Goal: Information Seeking & Learning: Learn about a topic

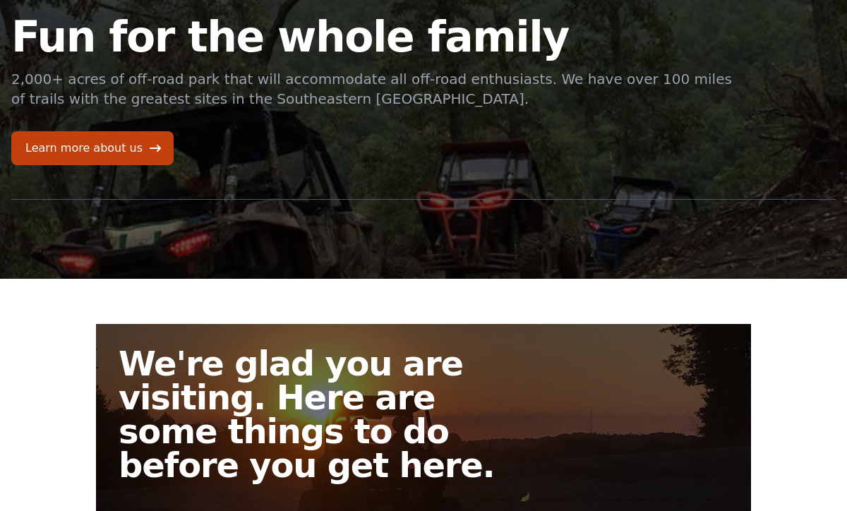
scroll to position [64, 0]
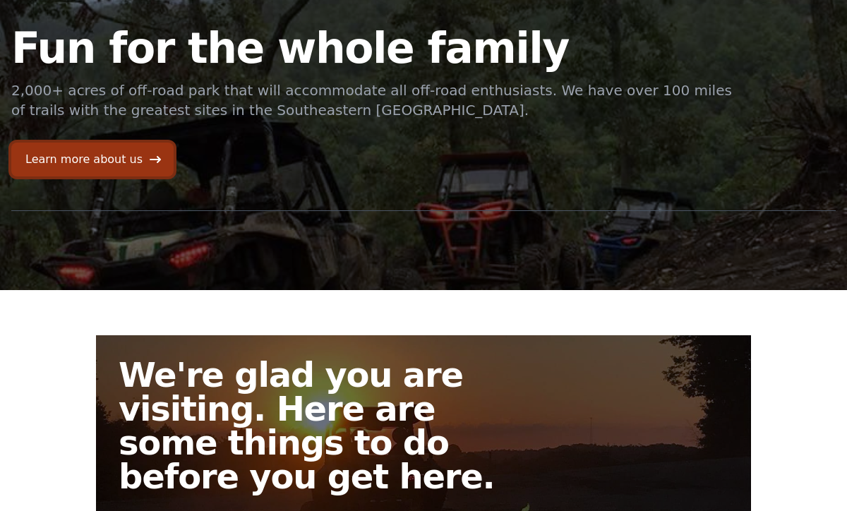
click at [84, 152] on link "Learn more about us" at bounding box center [92, 160] width 162 height 34
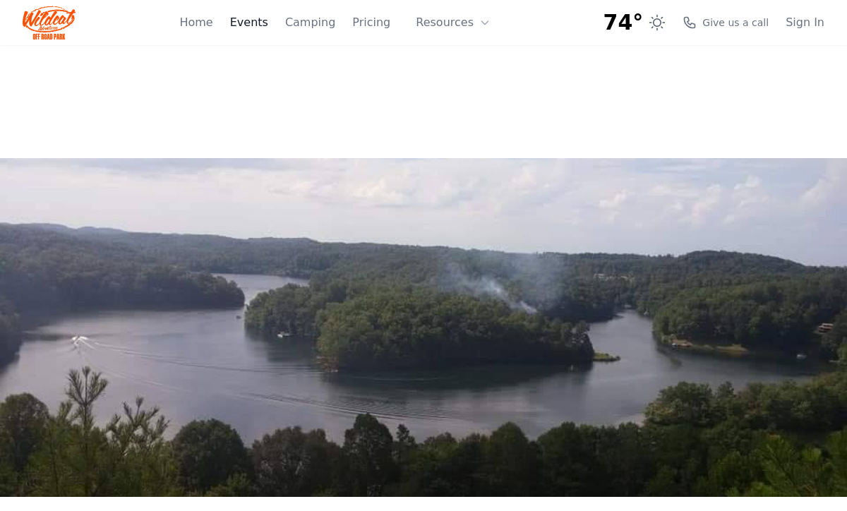
click at [268, 19] on link "Events" at bounding box center [249, 22] width 38 height 17
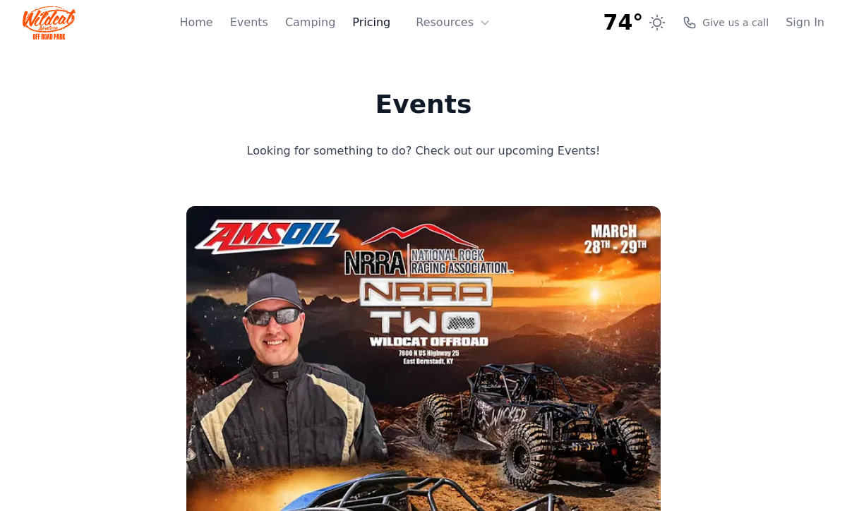
click at [372, 20] on link "Pricing" at bounding box center [371, 22] width 38 height 17
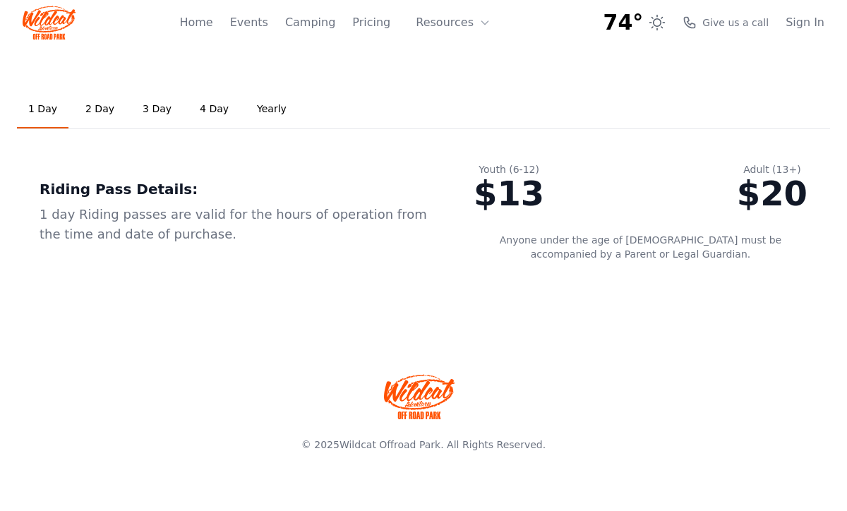
click at [89, 104] on link "2 Day" at bounding box center [100, 109] width 52 height 38
click at [35, 106] on link "1 Day" at bounding box center [43, 109] width 52 height 38
click at [99, 108] on link "2 Day" at bounding box center [100, 109] width 52 height 38
click at [146, 113] on link "3 Day" at bounding box center [157, 109] width 52 height 38
click at [204, 107] on link "4 Day" at bounding box center [214, 109] width 52 height 38
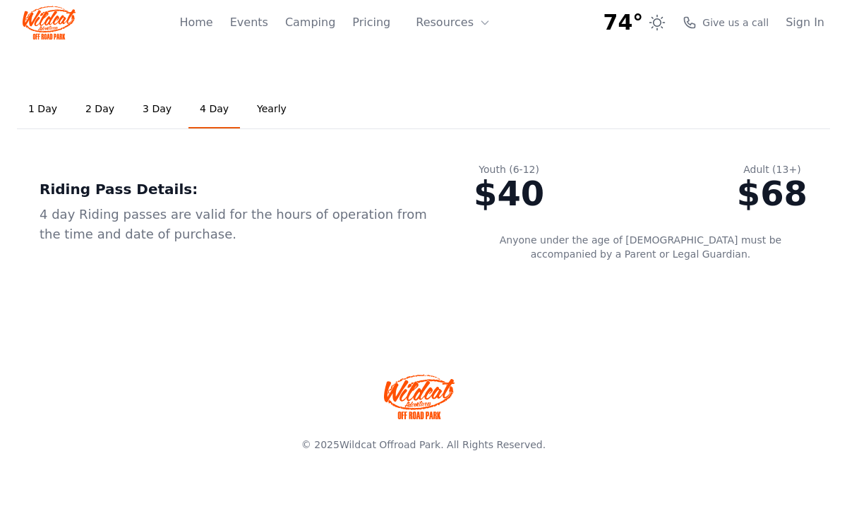
click at [265, 106] on link "Yearly" at bounding box center [272, 109] width 52 height 38
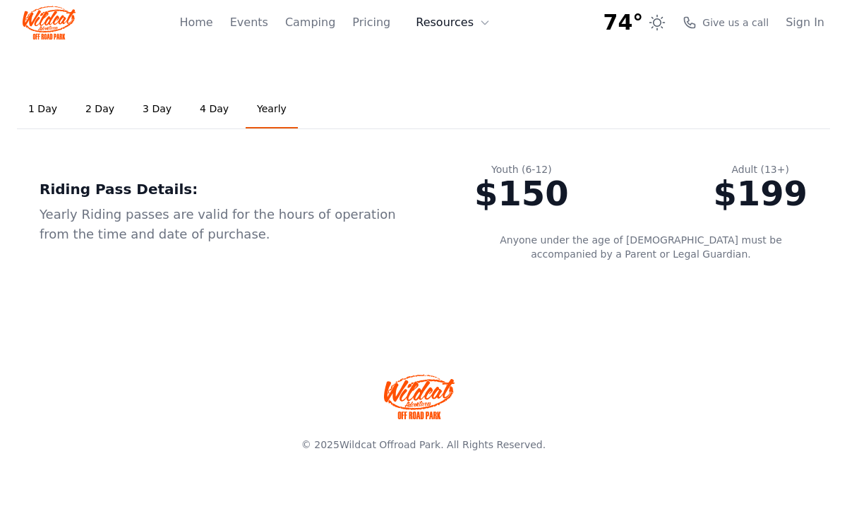
click at [455, 24] on button "Resources" at bounding box center [453, 22] width 92 height 28
click at [433, 82] on icon at bounding box center [425, 83] width 14 height 14
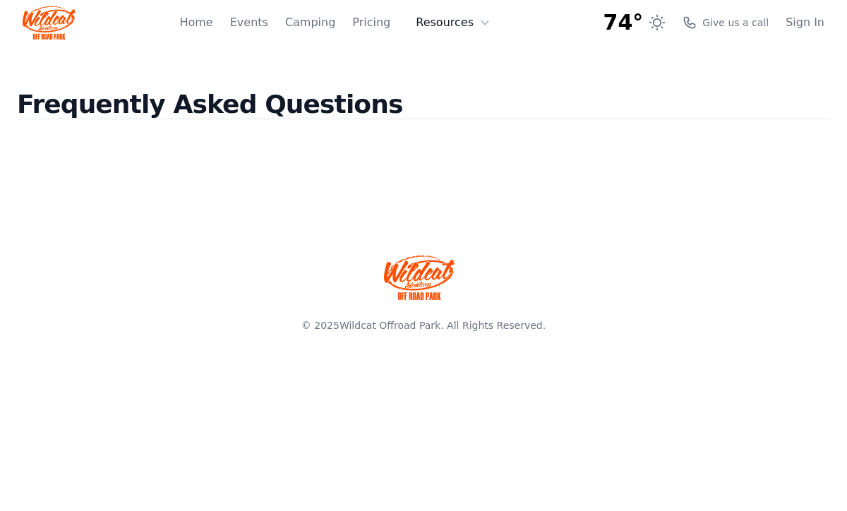
click at [433, 26] on button "Resources" at bounding box center [453, 22] width 92 height 28
click at [433, 57] on icon at bounding box center [425, 58] width 14 height 14
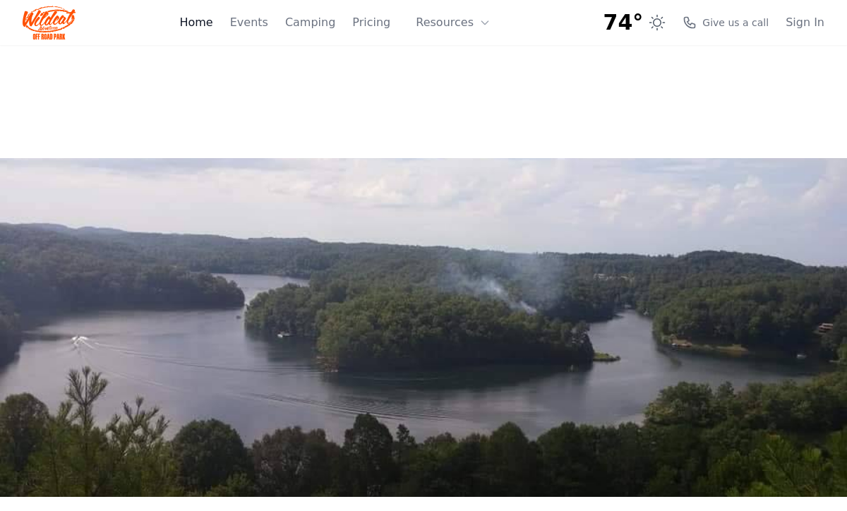
click at [212, 20] on link "Home" at bounding box center [195, 22] width 33 height 17
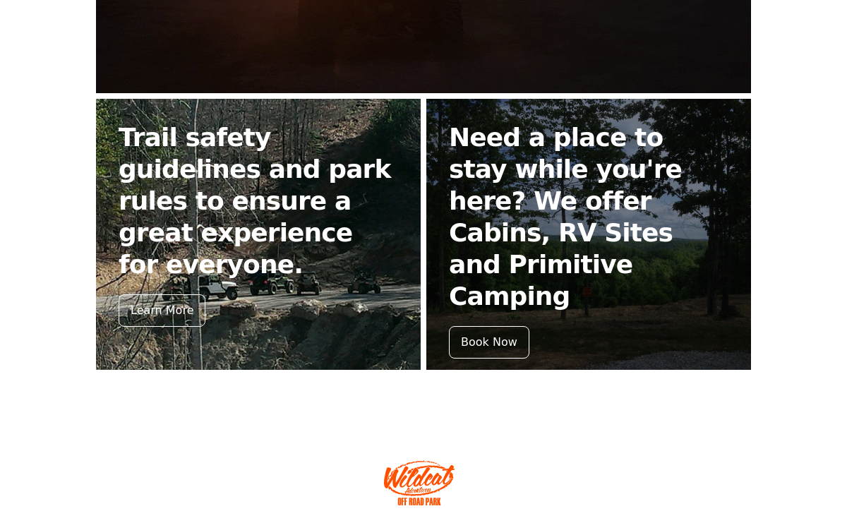
scroll to position [578, 0]
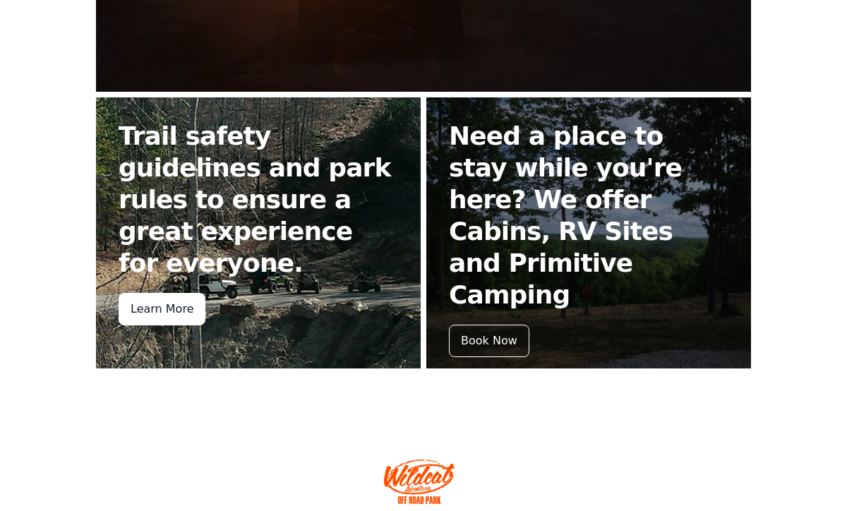
click at [151, 293] on div "Learn More" at bounding box center [162, 309] width 87 height 32
